Goal: Task Accomplishment & Management: Manage account settings

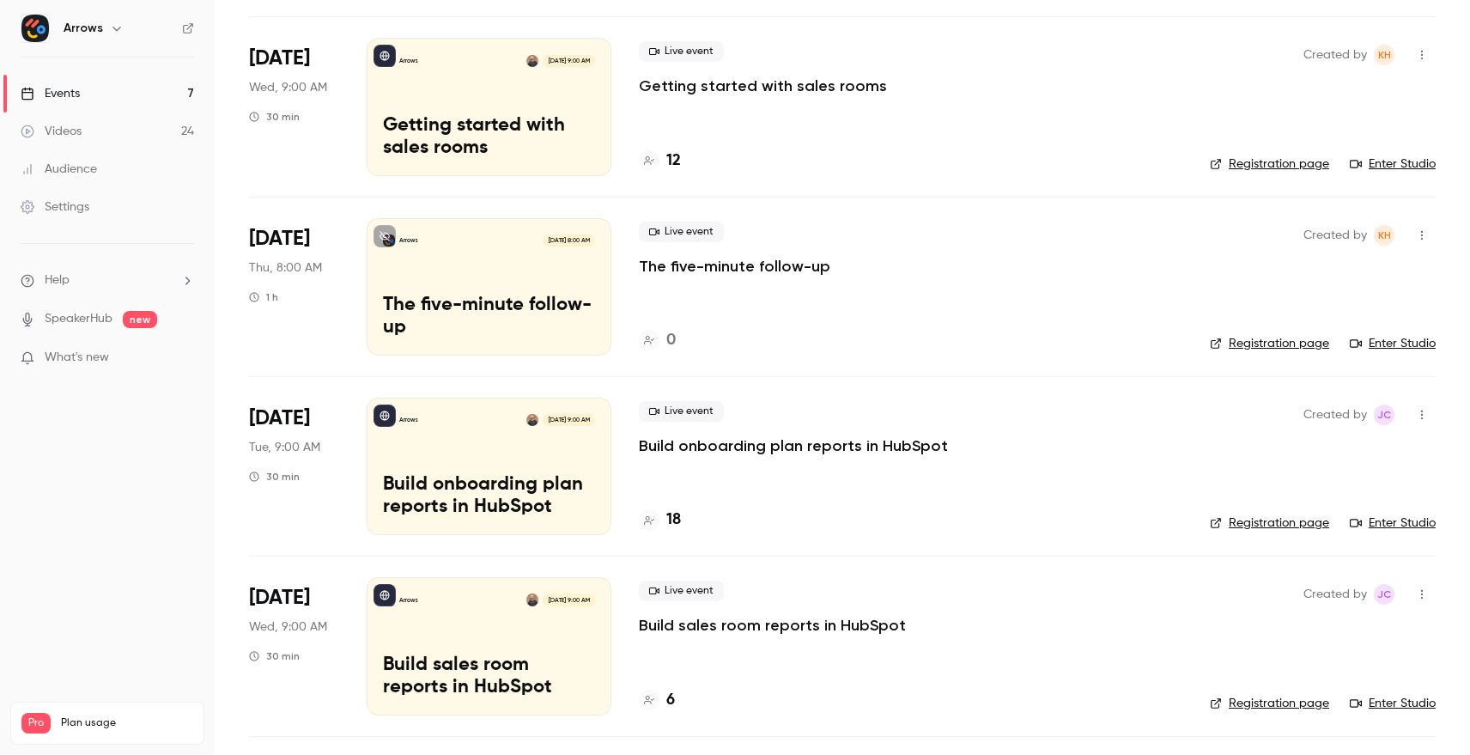
scroll to position [318, 0]
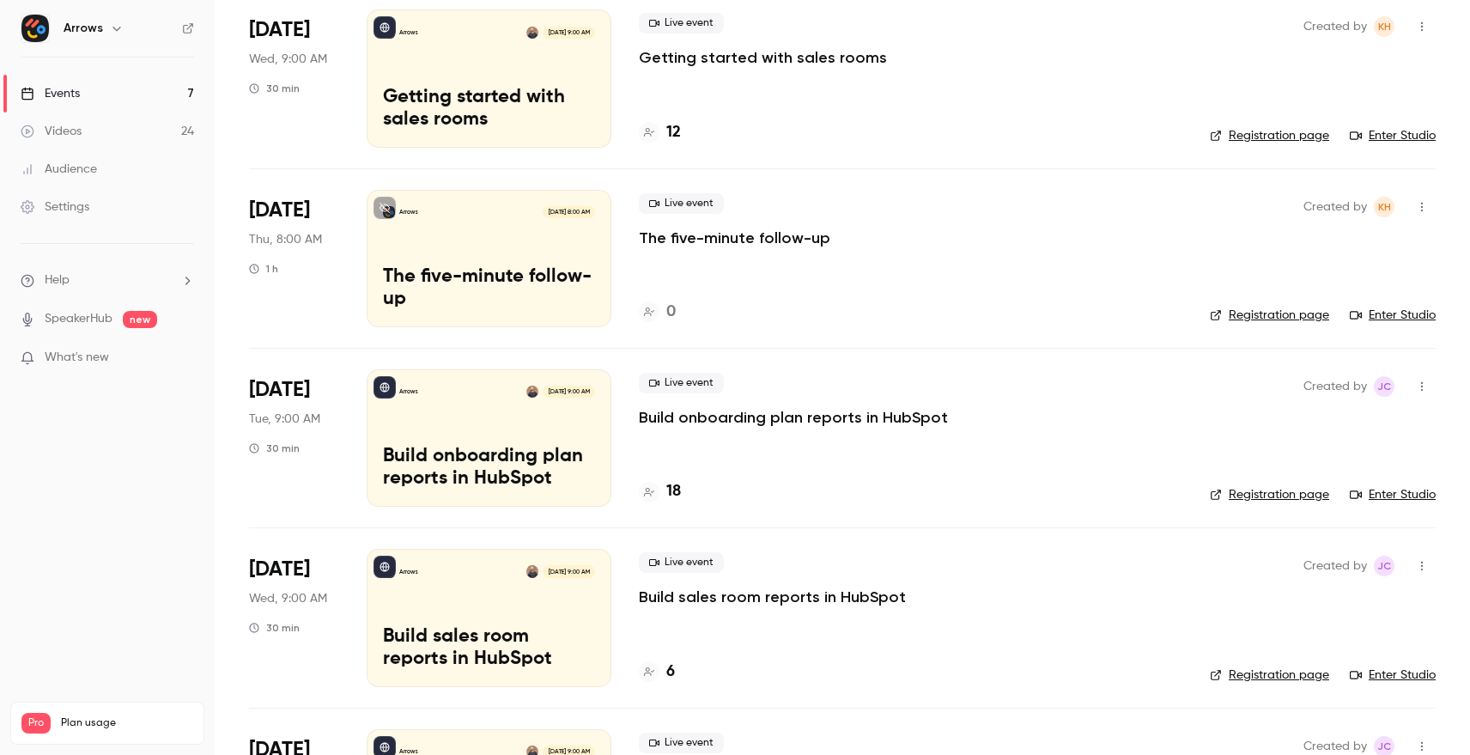
click at [721, 417] on p "Build onboarding plan reports in HubSpot" at bounding box center [793, 417] width 309 height 21
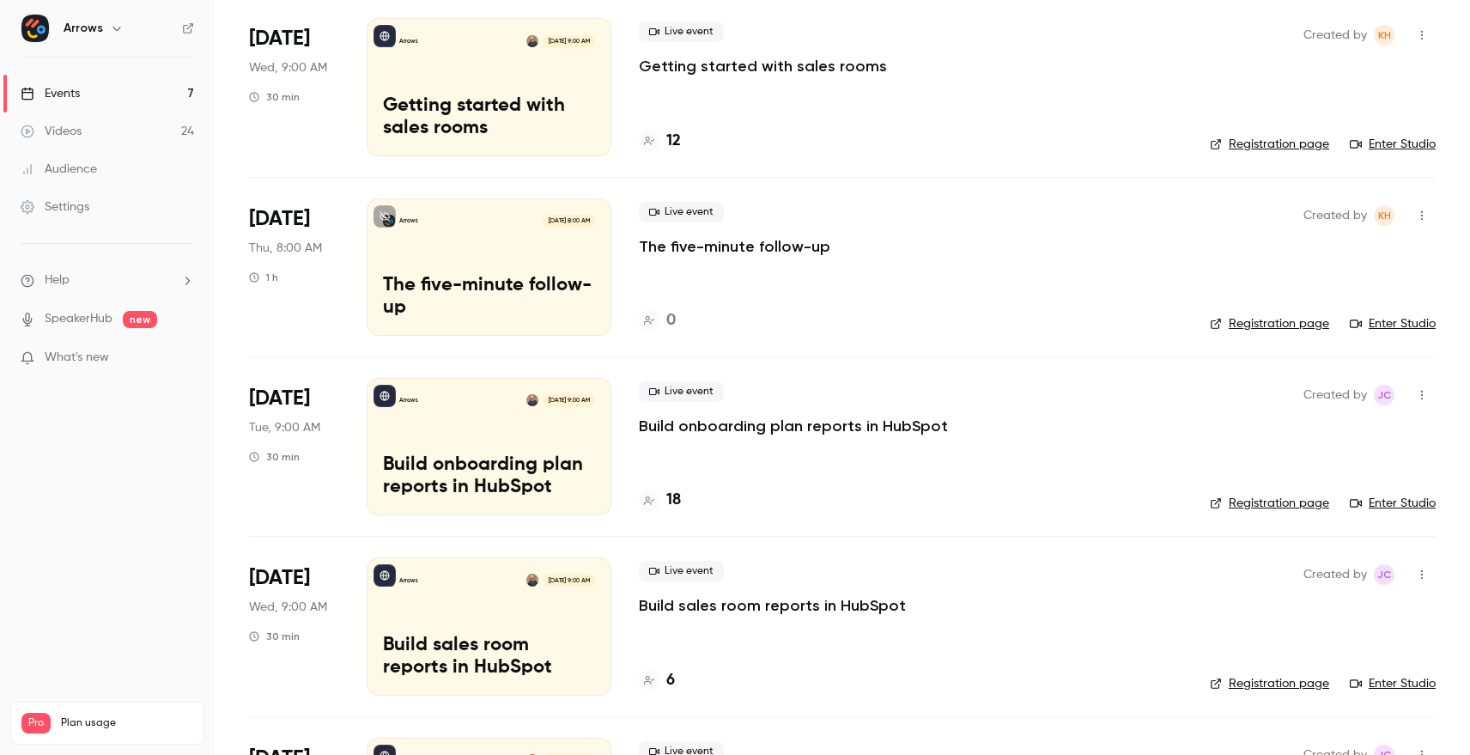
scroll to position [398, 0]
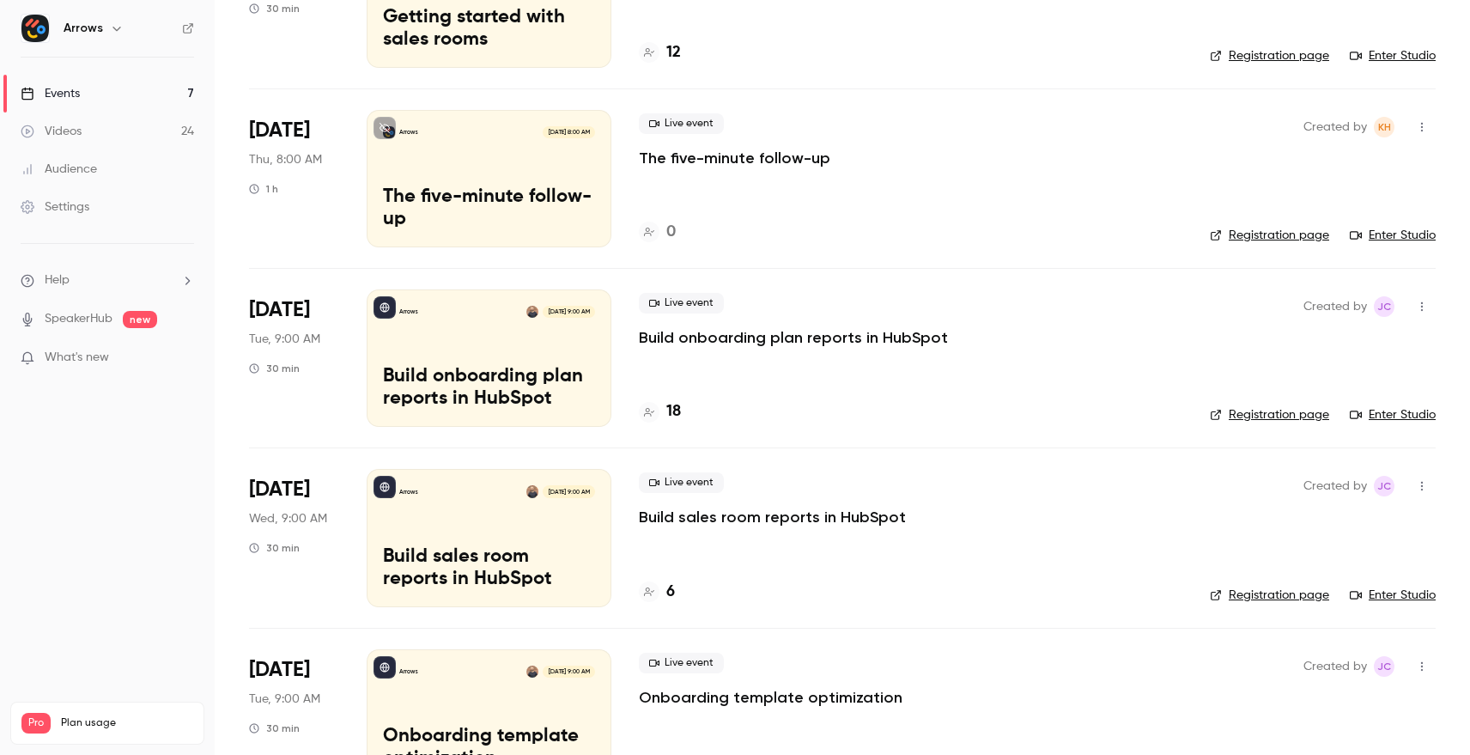
click at [732, 514] on p "Build sales room reports in HubSpot" at bounding box center [772, 517] width 267 height 21
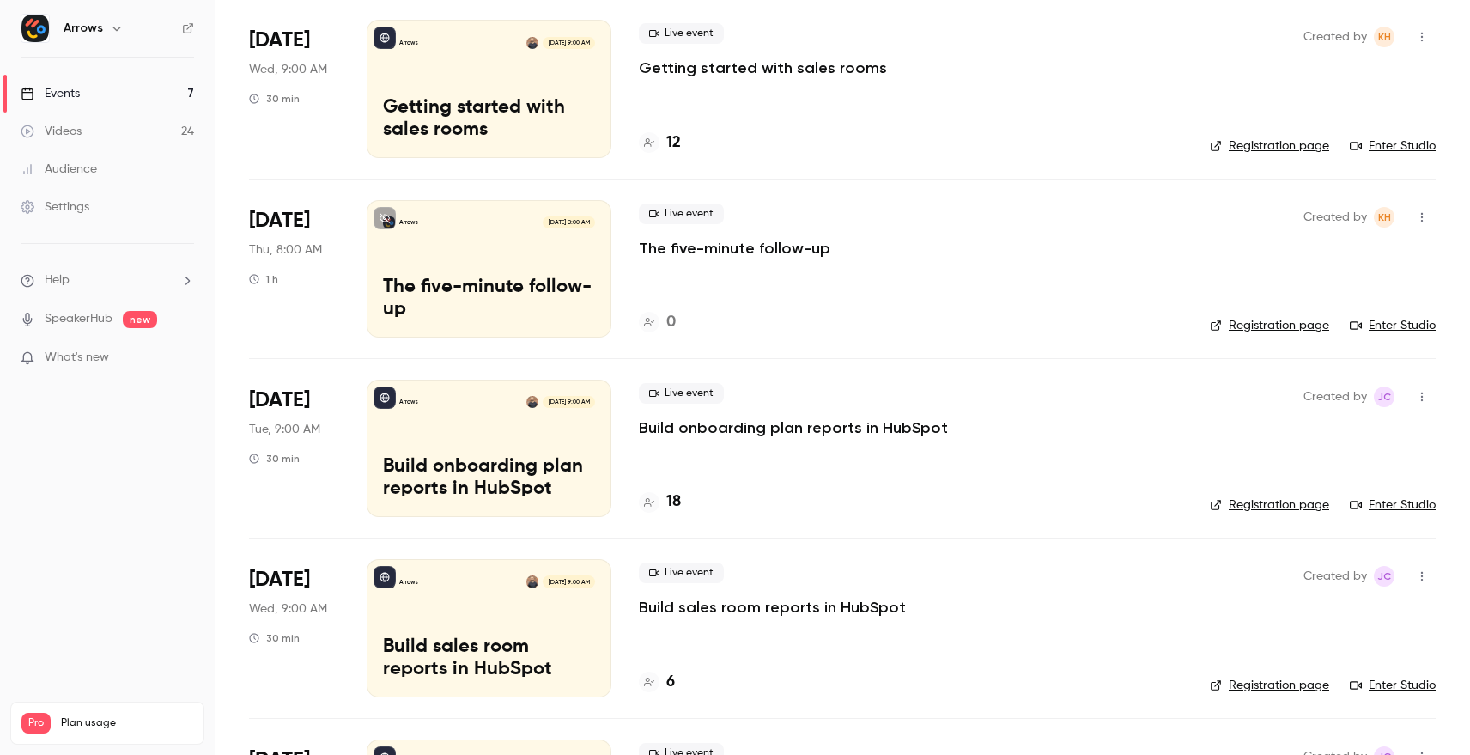
scroll to position [384, 0]
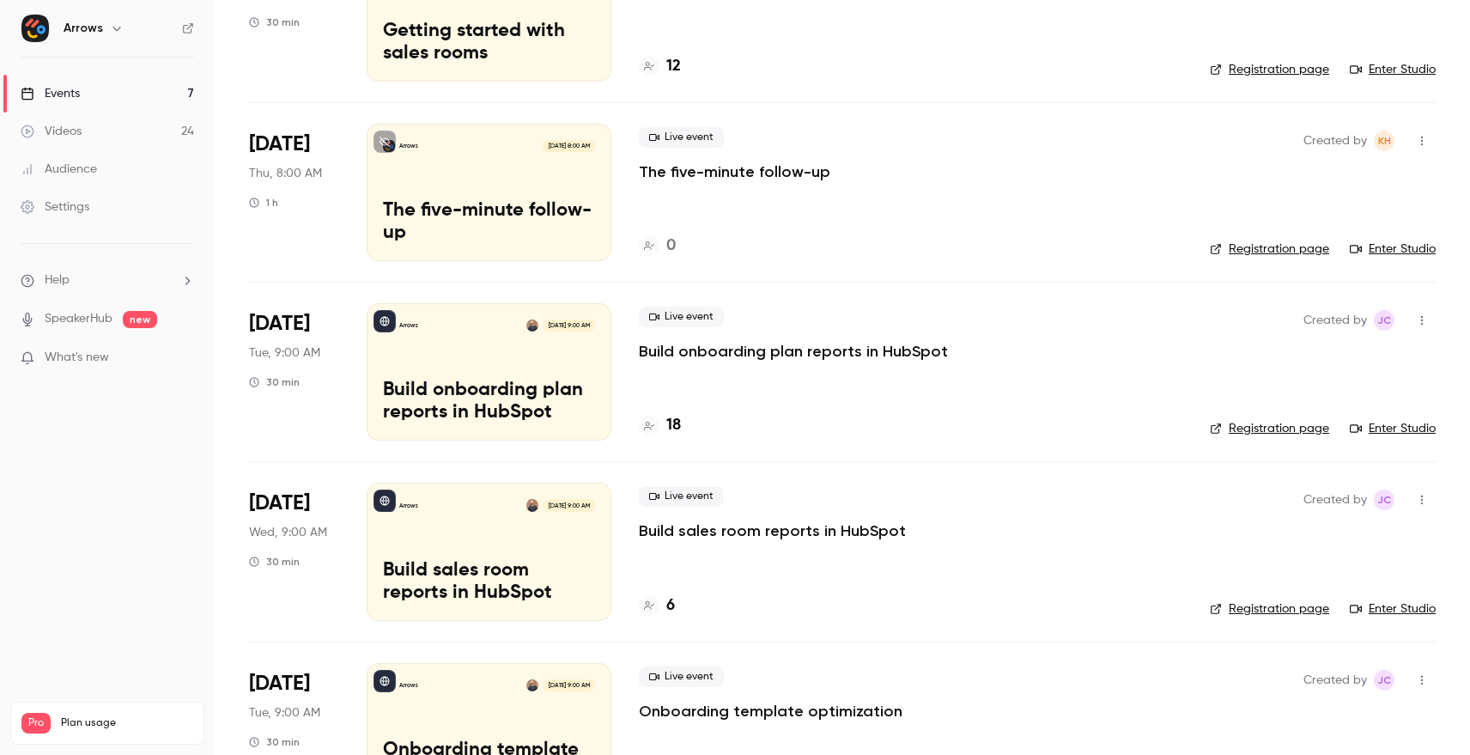
click at [818, 354] on p "Build onboarding plan reports in HubSpot" at bounding box center [793, 351] width 309 height 21
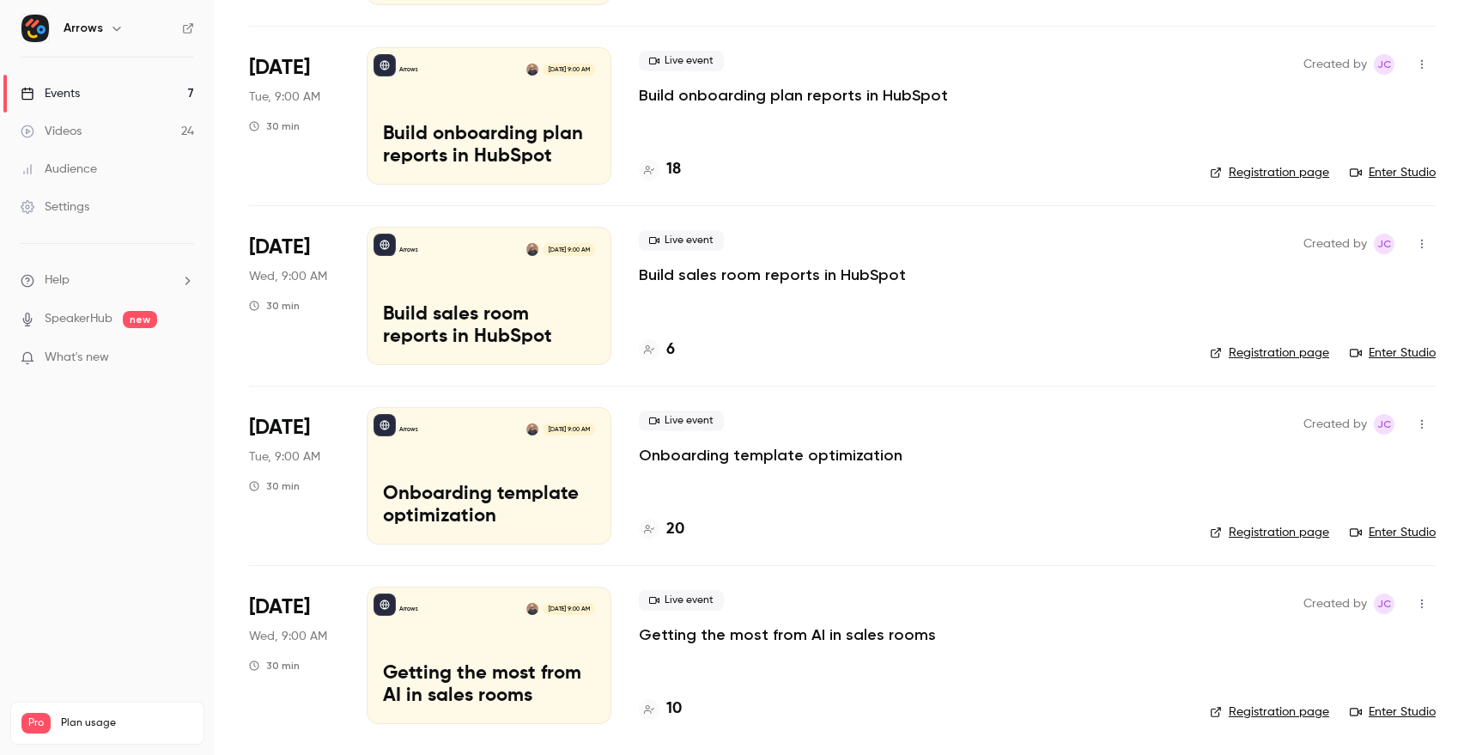
scroll to position [629, 0]
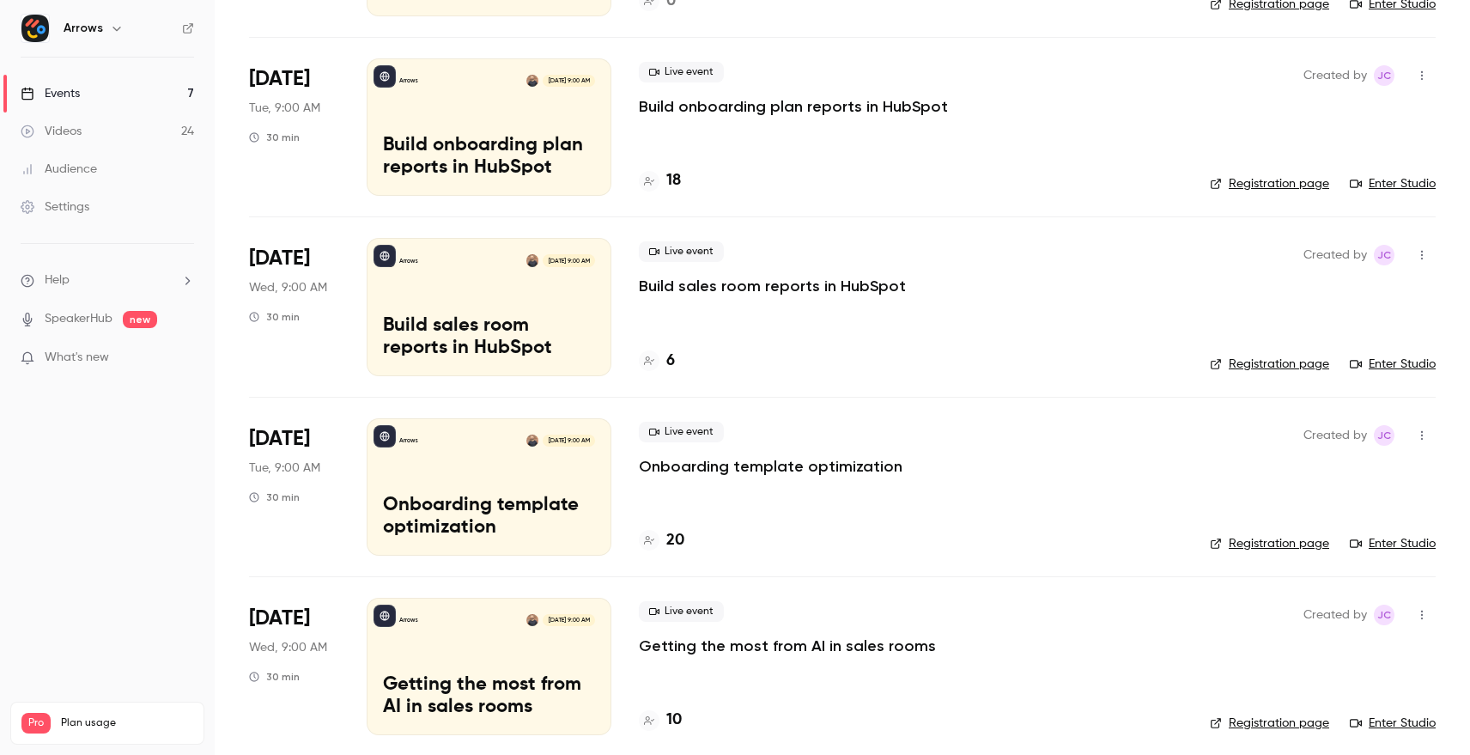
click at [810, 467] on p "Onboarding template optimization" at bounding box center [771, 466] width 264 height 21
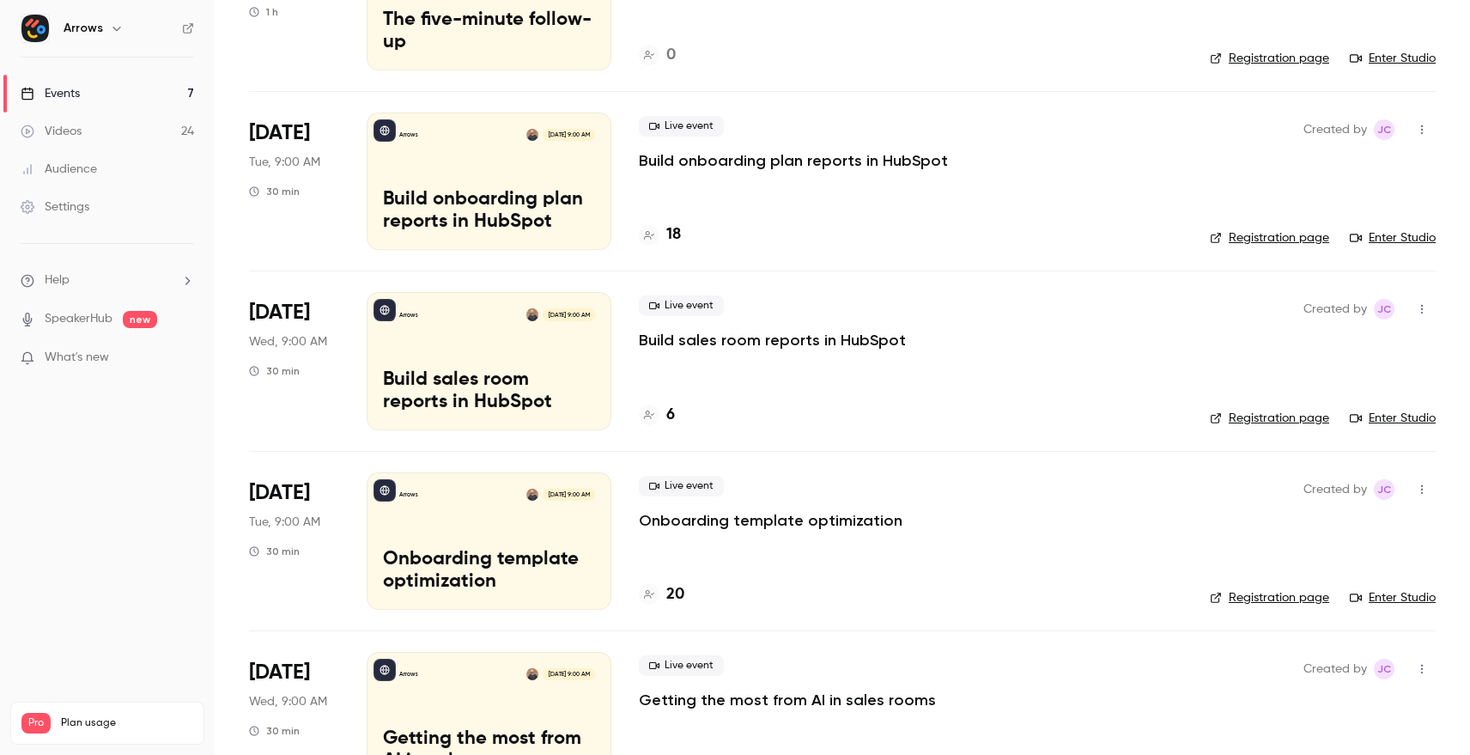
scroll to position [640, 0]
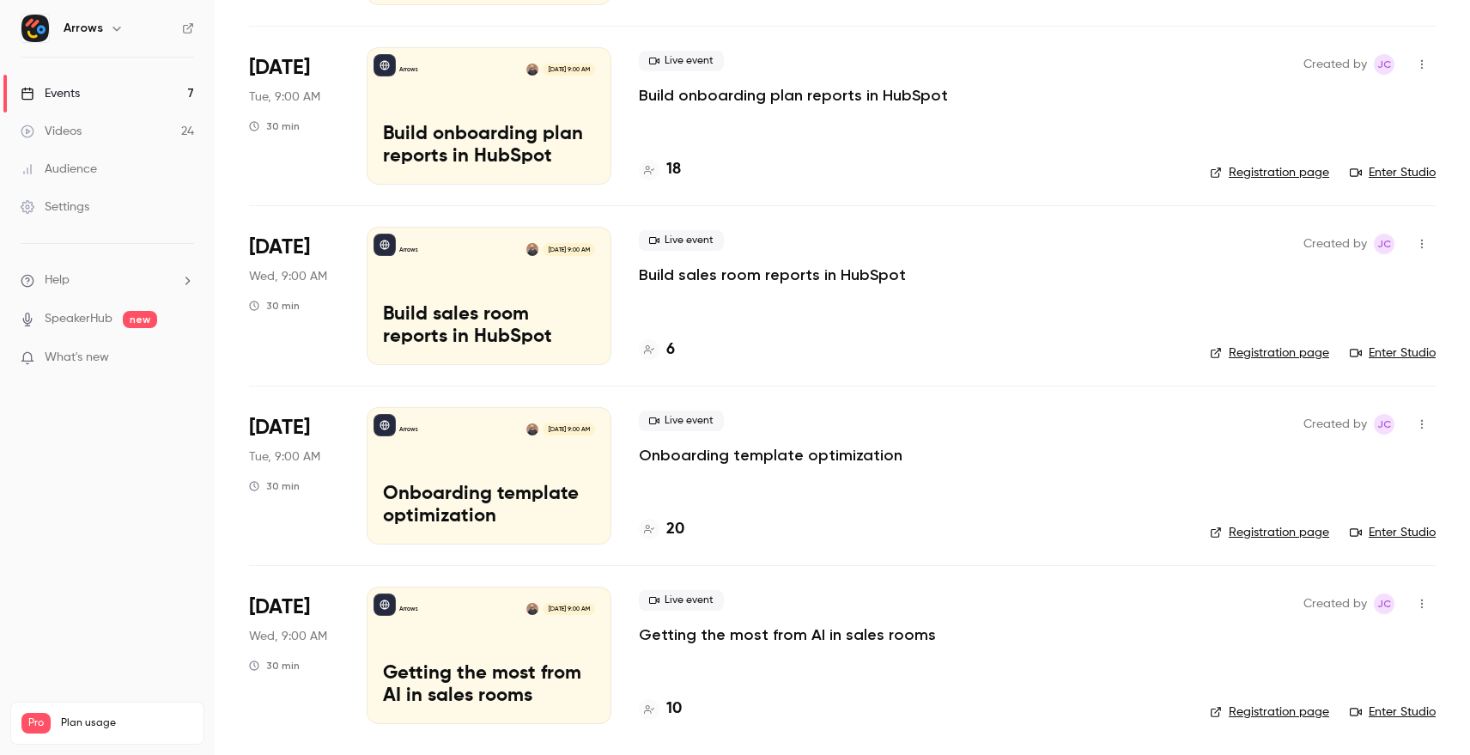
click at [818, 632] on p "Getting the most from AI in sales rooms" at bounding box center [787, 634] width 297 height 21
